Goal: Task Accomplishment & Management: Complete application form

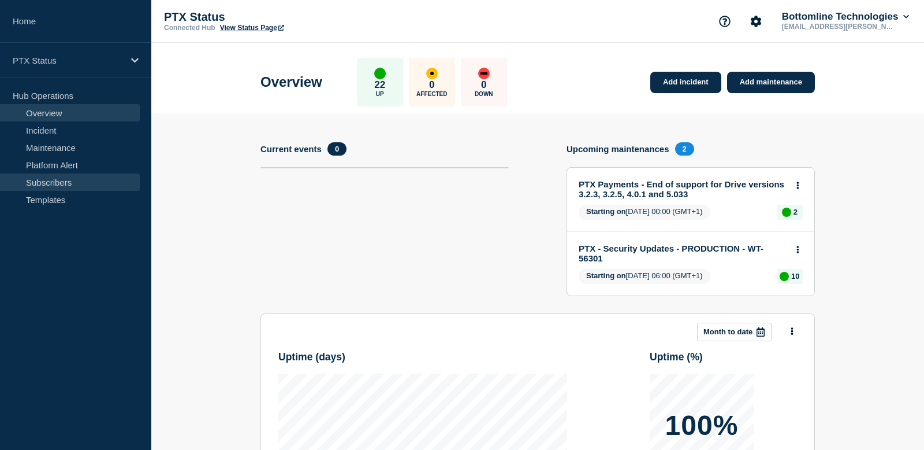
click at [63, 181] on link "Subscribers" at bounding box center [70, 181] width 140 height 17
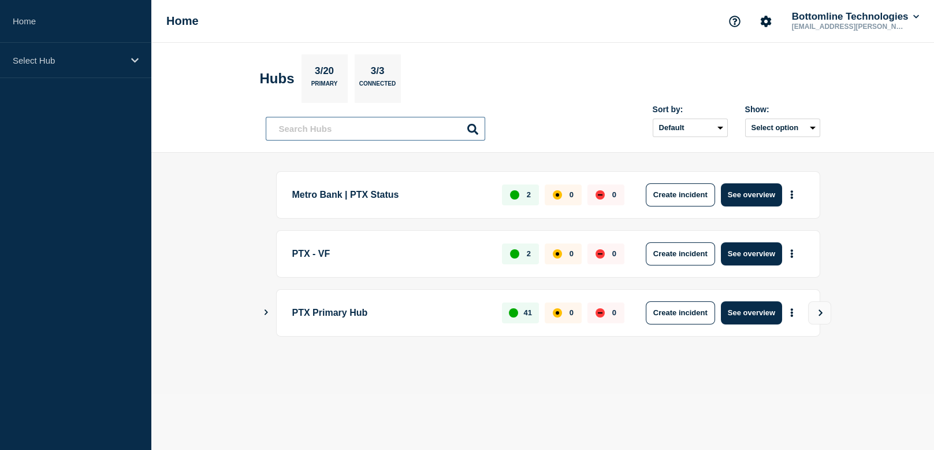
click at [369, 132] on input "text" at bounding box center [376, 129] width 220 height 24
paste input "Debbie.black@equiniti.com"
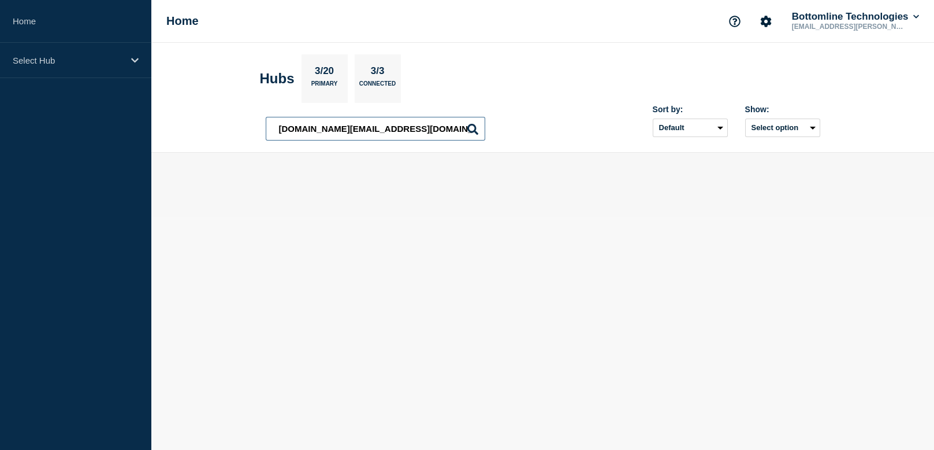
drag, startPoint x: 332, startPoint y: 125, endPoint x: 207, endPoint y: 128, distance: 124.8
click at [207, 128] on header "Hubs 3/20 Primary 3/3 Connected Debbie.black@equiniti.com Debbie.black@equiniti…" at bounding box center [542, 98] width 783 height 110
type input "@equiniti.com"
click at [469, 127] on icon at bounding box center [472, 129] width 11 height 11
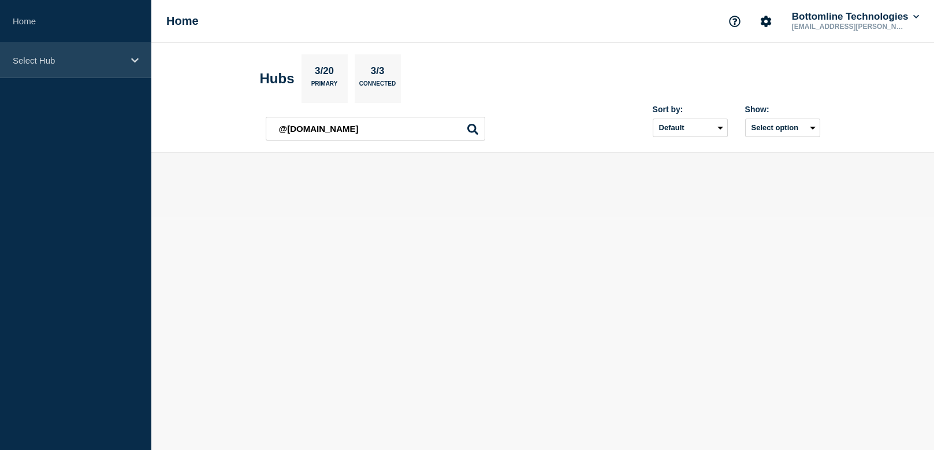
click at [107, 57] on p "Select Hub" at bounding box center [68, 60] width 111 height 10
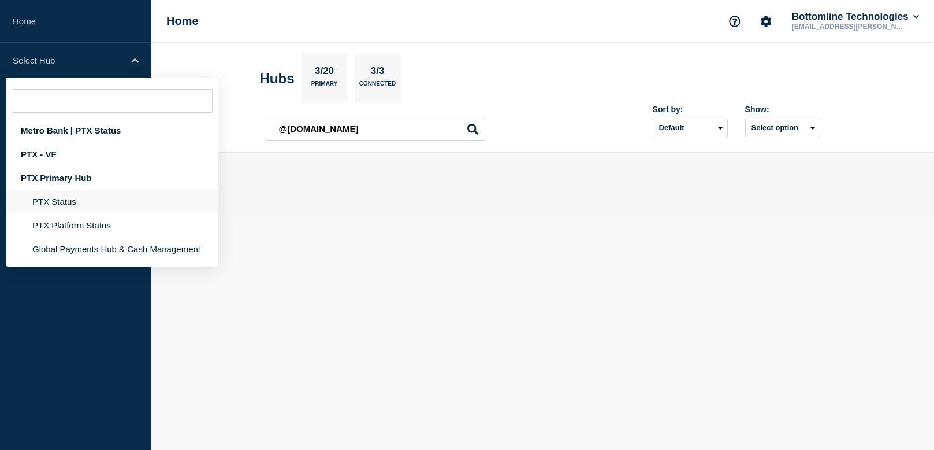
click at [74, 213] on li "PTX Status" at bounding box center [112, 225] width 213 height 24
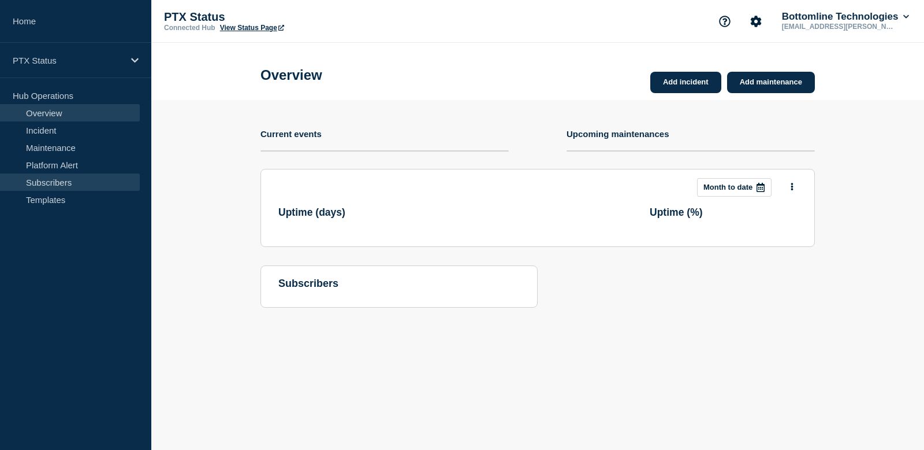
click at [72, 179] on link "Subscribers" at bounding box center [70, 181] width 140 height 17
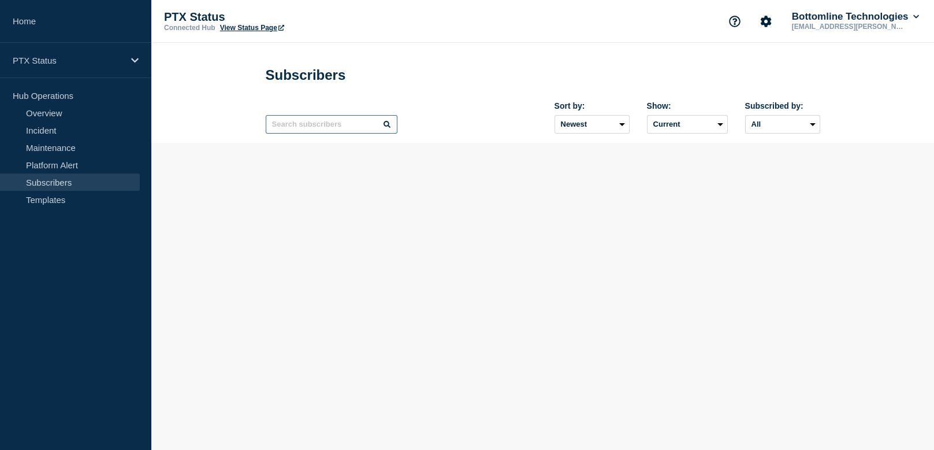
click at [332, 130] on input "text" at bounding box center [332, 124] width 132 height 18
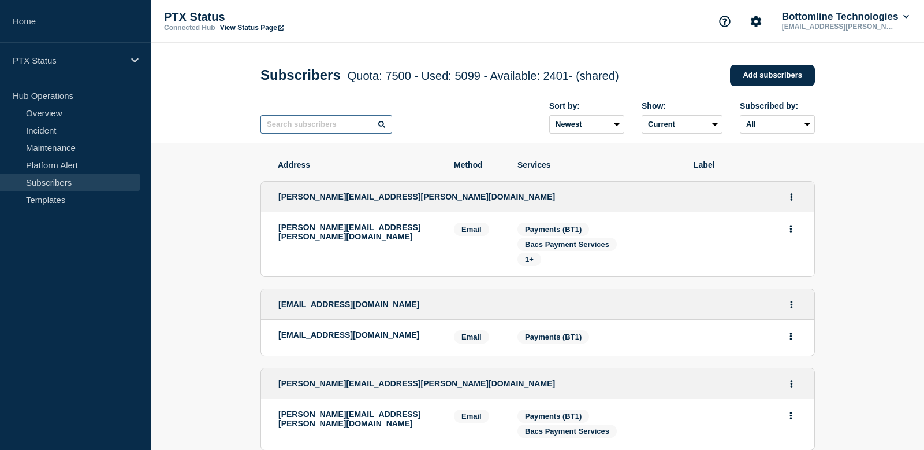
click at [340, 129] on input "text" at bounding box center [327, 124] width 132 height 18
paste input "Debbie.black@equiniti.com"
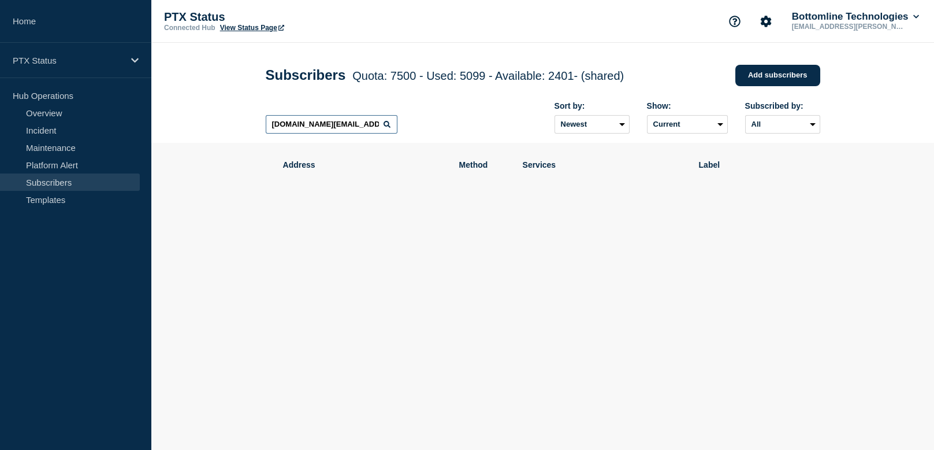
drag, startPoint x: 320, startPoint y: 126, endPoint x: 267, endPoint y: 126, distance: 52.6
click at [286, 126] on input "Debbie.black@equiniti.com" at bounding box center [332, 124] width 132 height 18
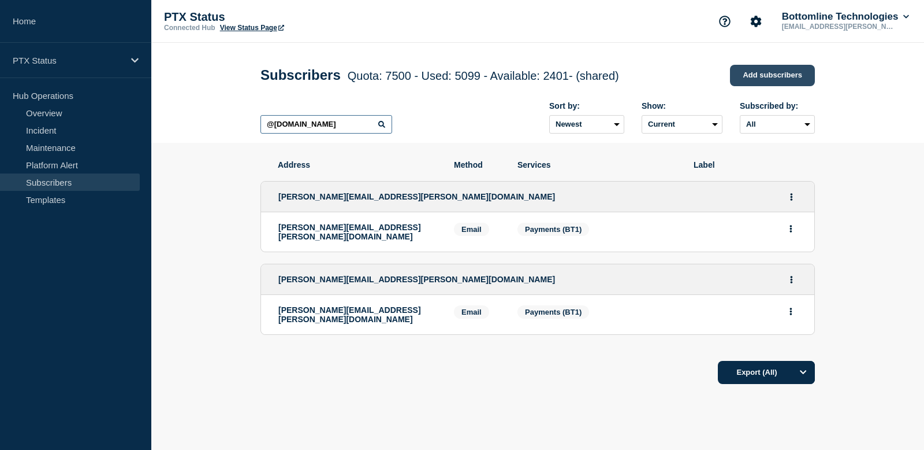
type input "@equiniti.com"
click at [773, 79] on link "Add subscribers" at bounding box center [772, 75] width 85 height 21
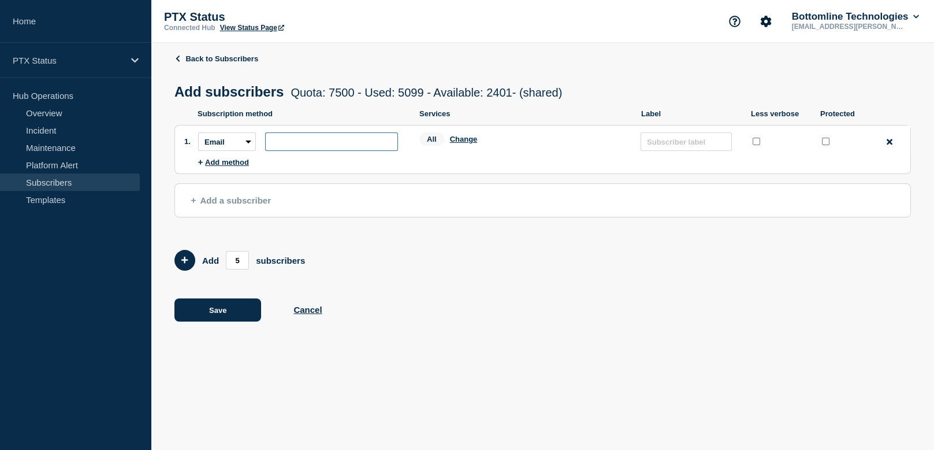
click at [278, 142] on input "subscription-address" at bounding box center [331, 141] width 133 height 18
paste input "Debbie.black@equiniti.com"
type input "Debbie.black@equiniti.com"
click at [466, 143] on button "Change" at bounding box center [464, 139] width 28 height 9
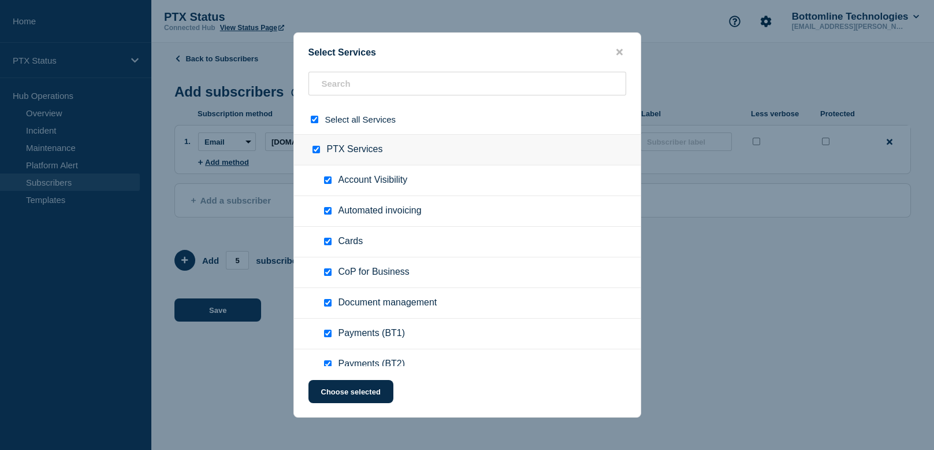
click at [313, 116] on div at bounding box center [317, 119] width 17 height 11
click at [312, 119] on input "select all checkbox" at bounding box center [315, 120] width 8 height 8
checkbox input "false"
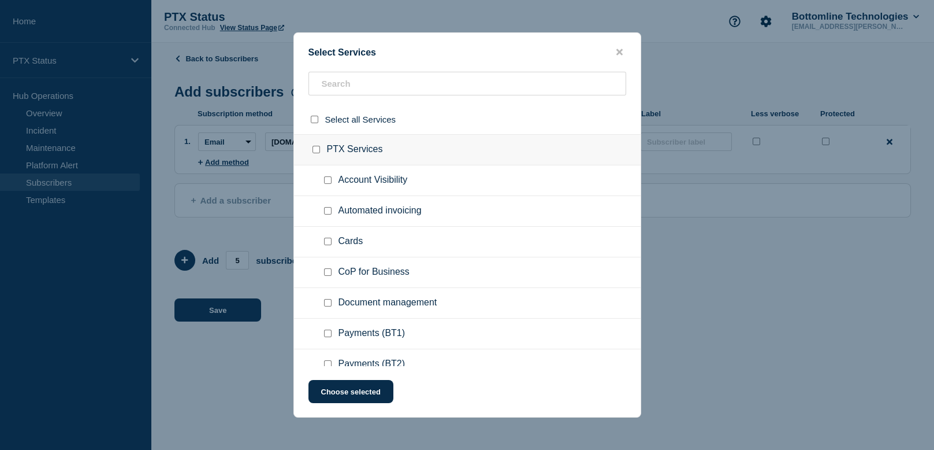
checkbox input "false"
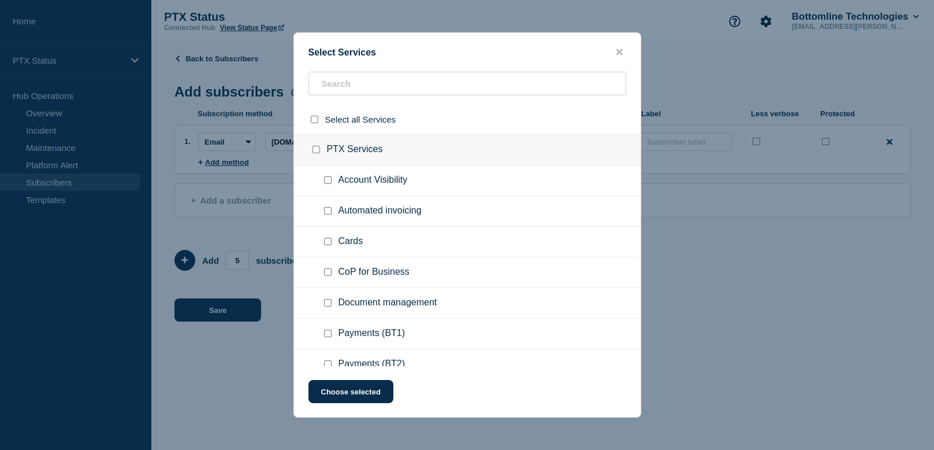
checkbox input "false"
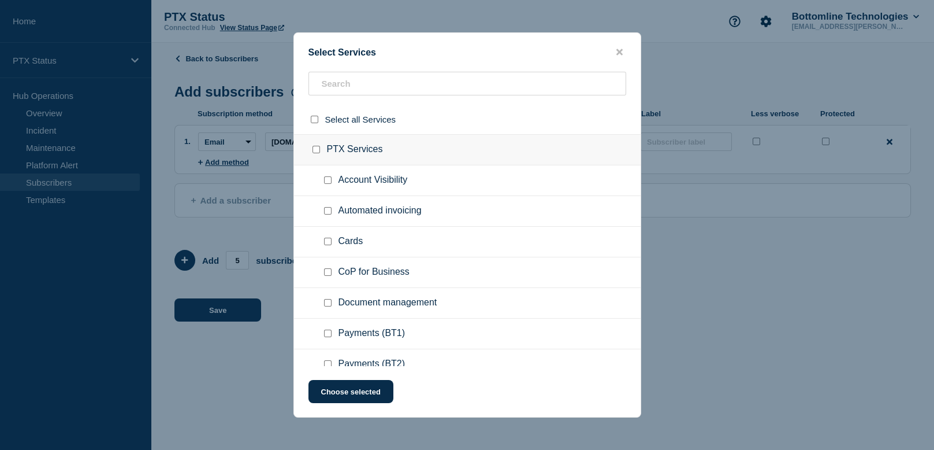
checkbox input "false"
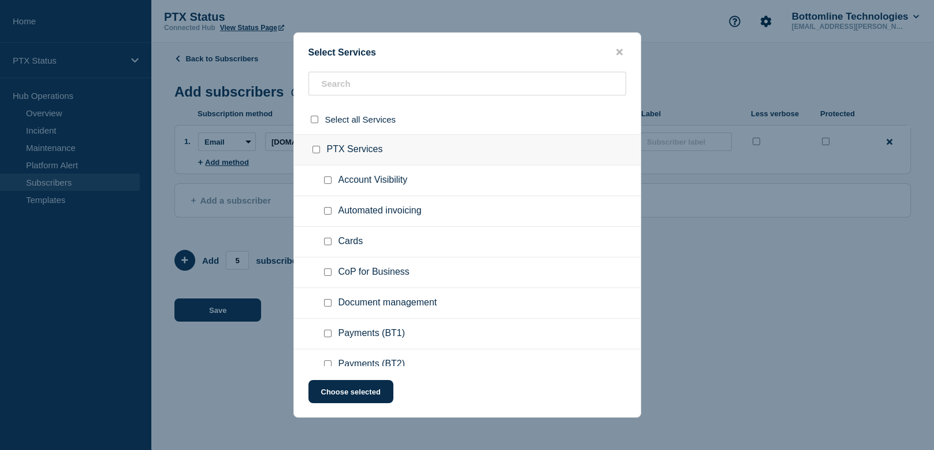
checkbox input "false"
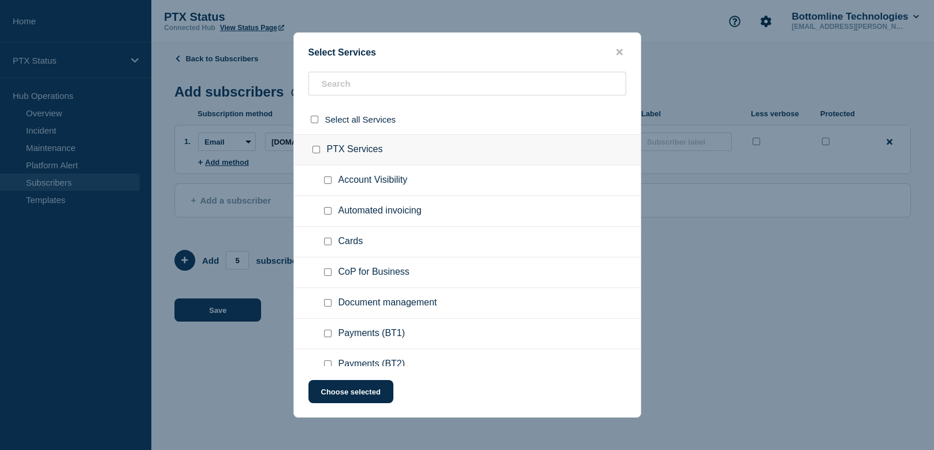
checkbox input "false"
click at [328, 335] on input "Payments (BT1) checkbox" at bounding box center [328, 333] width 8 height 8
checkbox input "true"
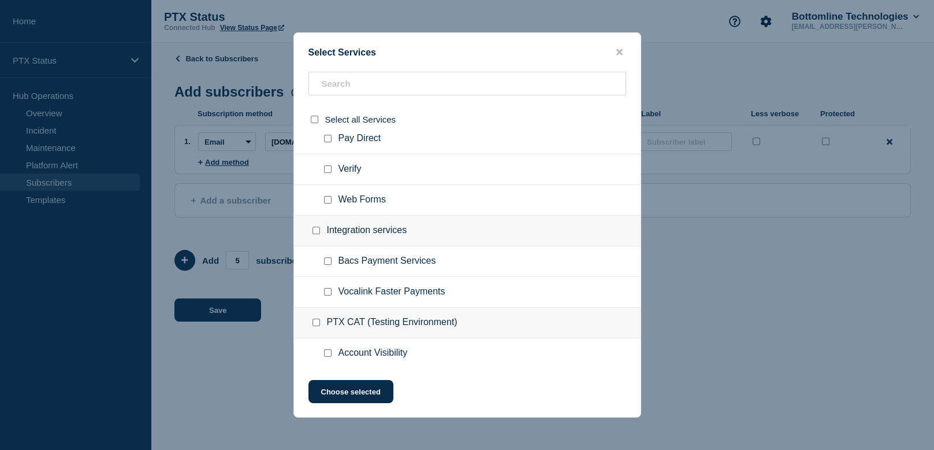
scroll to position [257, 0]
click at [325, 261] on input "Bacs Payment Services checkbox" at bounding box center [328, 261] width 8 height 8
checkbox input "true"
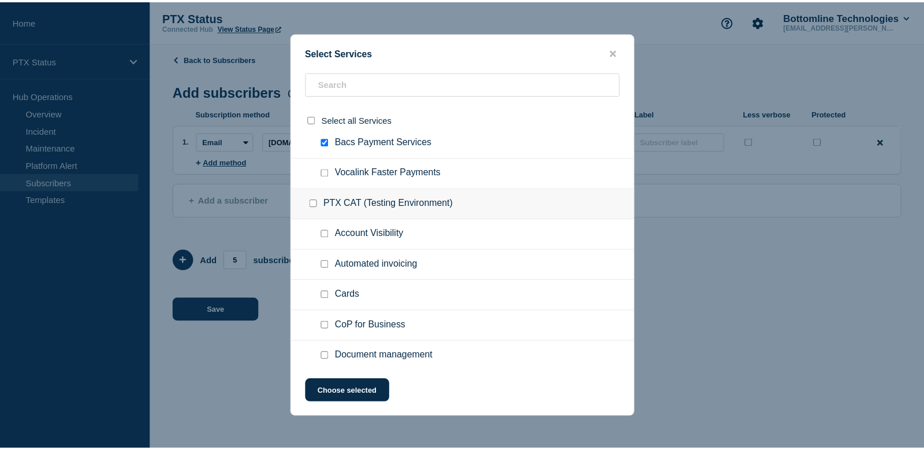
scroll to position [385, 0]
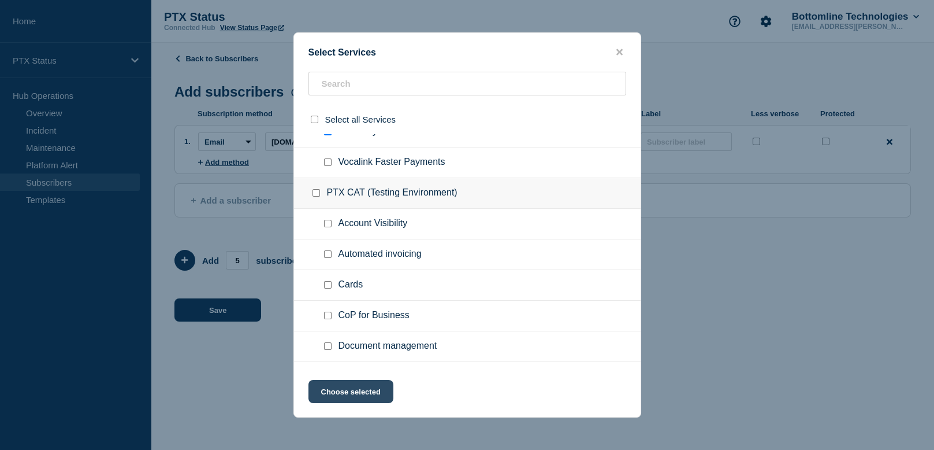
click at [359, 395] on button "Choose selected" at bounding box center [351, 391] width 85 height 23
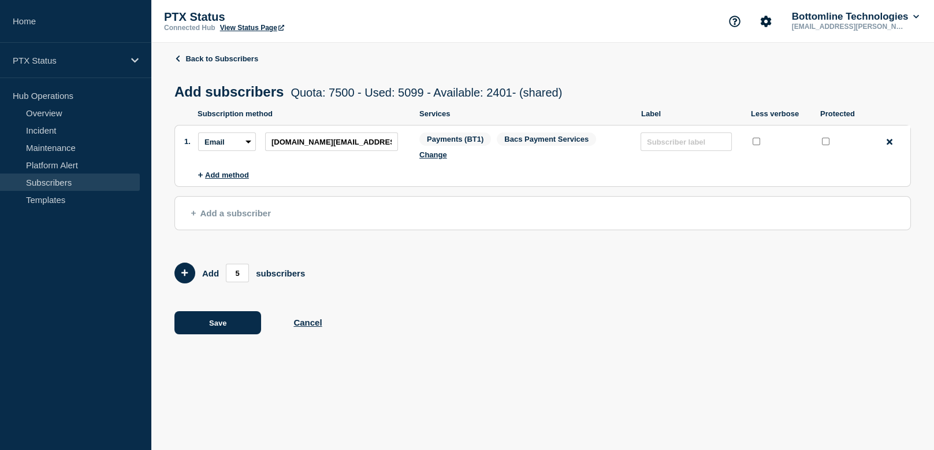
click at [825, 142] on input "protected checkbox" at bounding box center [826, 142] width 8 height 8
checkbox input "true"
click at [203, 318] on button "Save" at bounding box center [217, 322] width 87 height 23
